Goal: Book appointment/travel/reservation

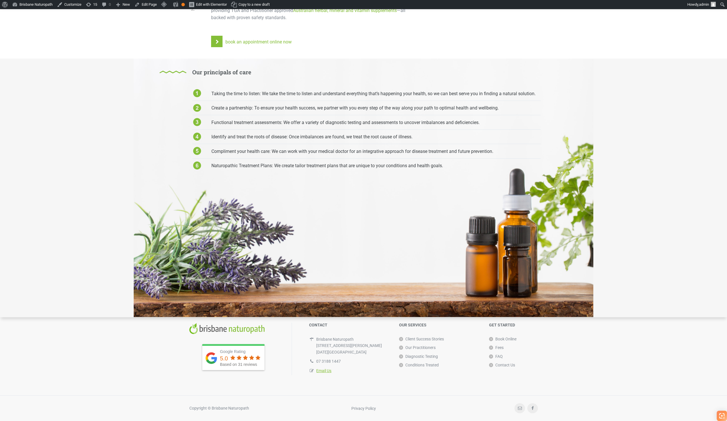
scroll to position [1432, 0]
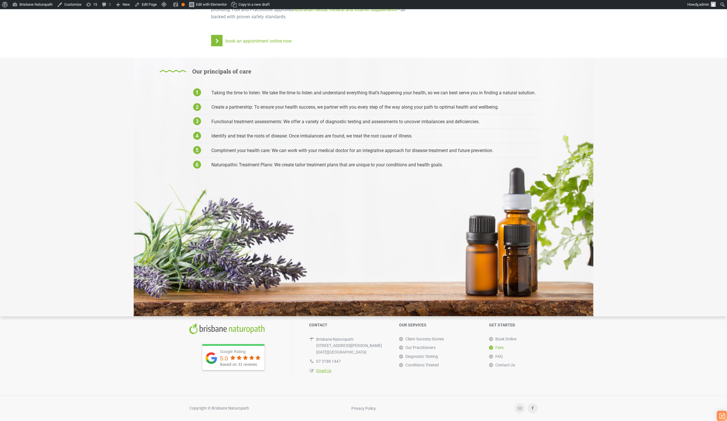
click at [500, 349] on link "Fees" at bounding box center [496, 347] width 15 height 9
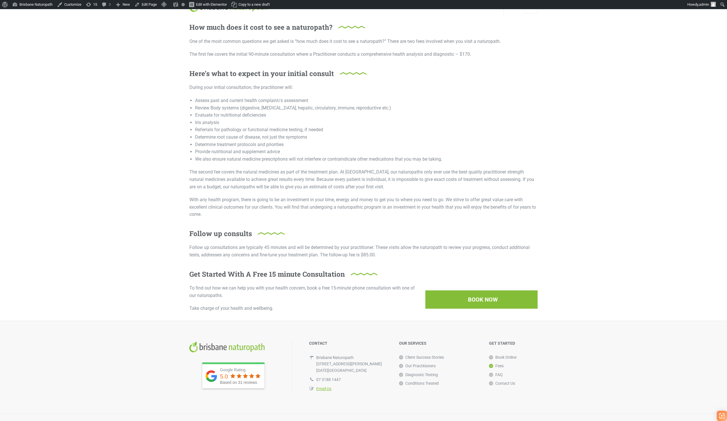
scroll to position [36, 0]
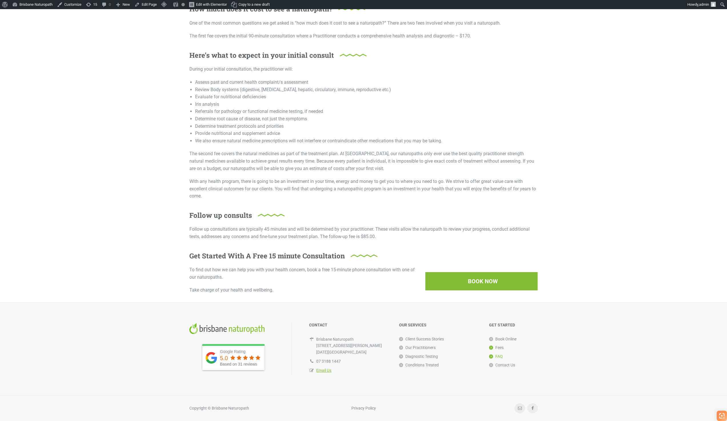
click at [500, 355] on link "FAQ" at bounding box center [496, 356] width 14 height 9
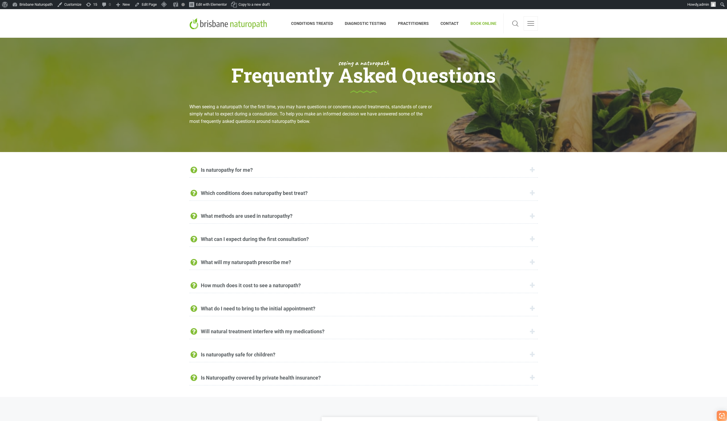
click at [330, 281] on div "How much does it cost to see a naturopath?" at bounding box center [363, 285] width 348 height 15
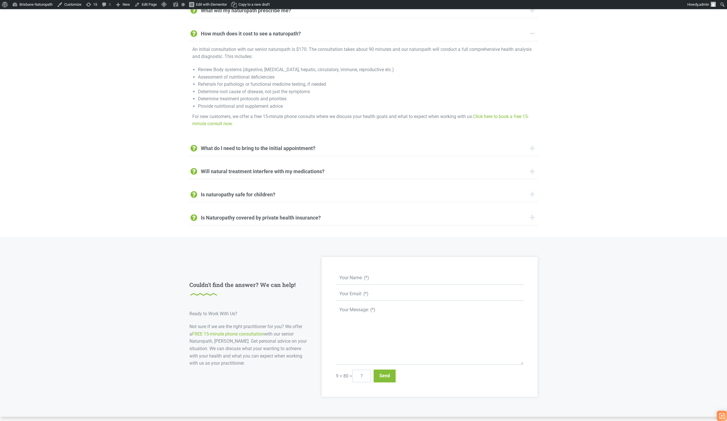
scroll to position [366, 0]
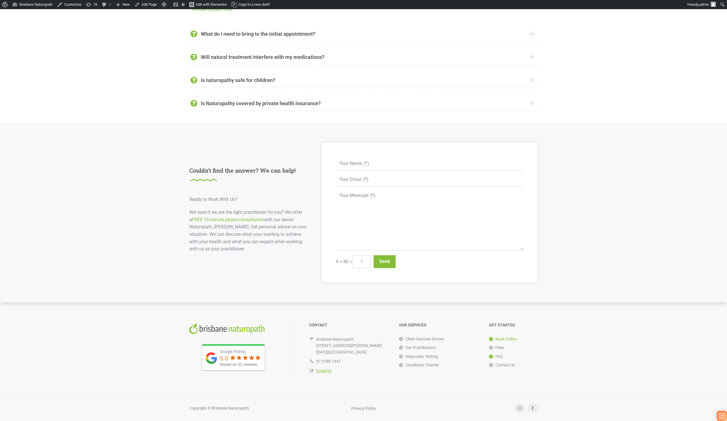
click at [508, 339] on link "Book Online" at bounding box center [502, 338] width 27 height 9
